Goal: Information Seeking & Learning: Learn about a topic

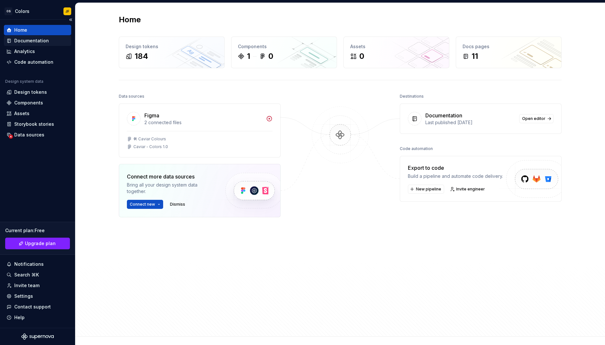
click at [33, 40] on div "Documentation" at bounding box center [31, 41] width 35 height 6
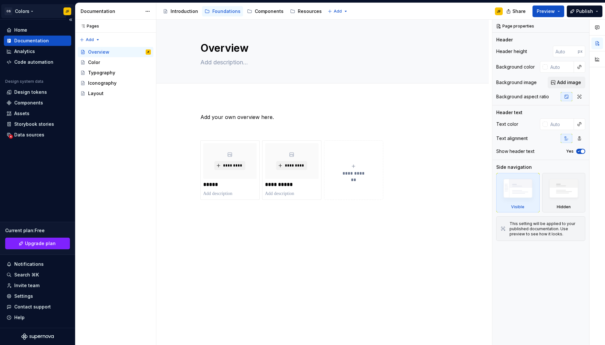
click at [33, 12] on html "OS Colors JF Home Documentation Analytics Code automation Design system data De…" at bounding box center [302, 172] width 605 height 345
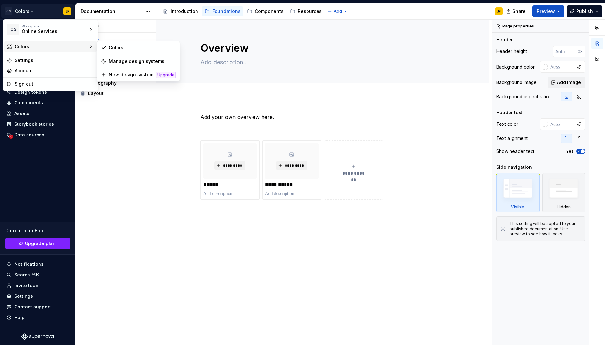
click at [167, 167] on html "OS Colors JF Home Documentation Analytics Code automation Design system data De…" at bounding box center [302, 172] width 605 height 345
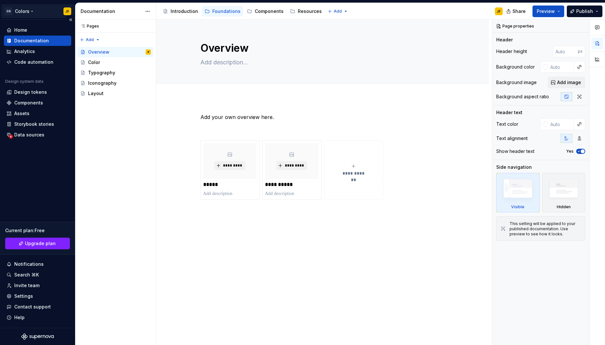
click at [33, 10] on html "OS Colors JF Home Documentation Analytics Code automation Design system data De…" at bounding box center [302, 172] width 605 height 345
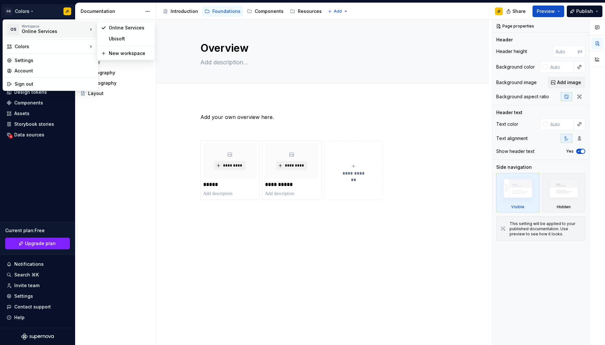
click at [47, 27] on div "Workspace" at bounding box center [55, 26] width 66 height 4
click at [123, 40] on div "Ubisoft" at bounding box center [130, 39] width 42 height 6
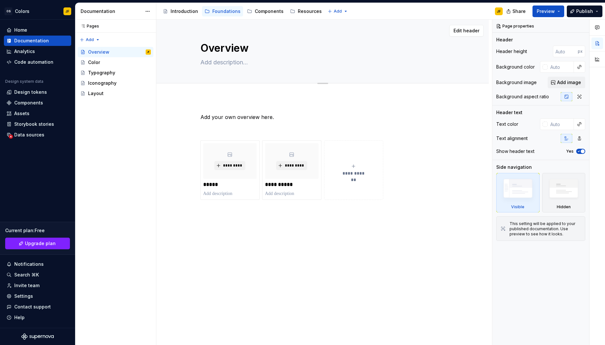
type textarea "*"
